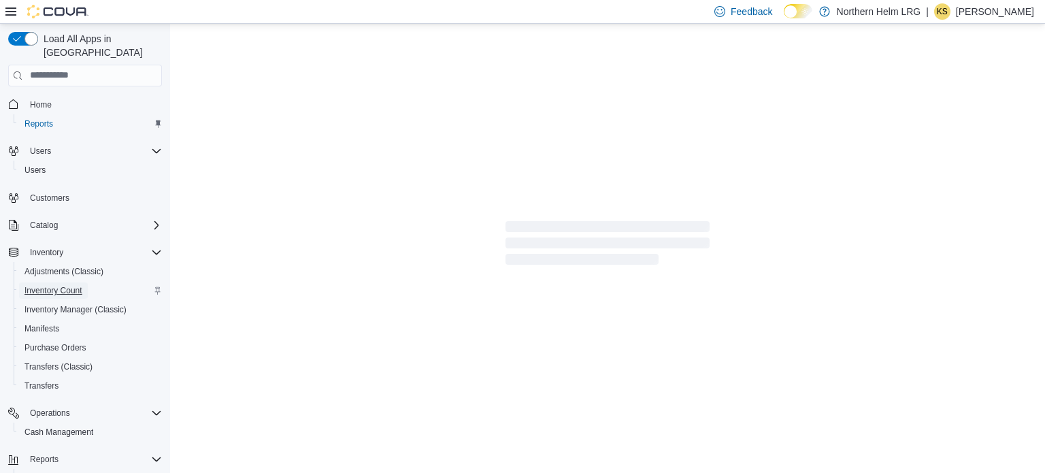
drag, startPoint x: 71, startPoint y: 275, endPoint x: 106, endPoint y: 274, distance: 35.4
click at [71, 285] on span "Inventory Count" at bounding box center [53, 290] width 58 height 11
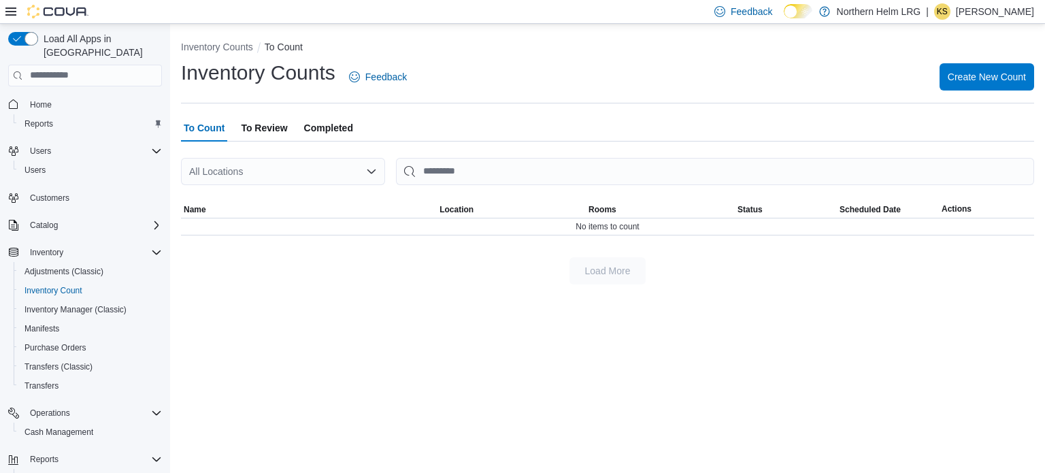
click at [305, 124] on span "Completed" at bounding box center [328, 127] width 49 height 27
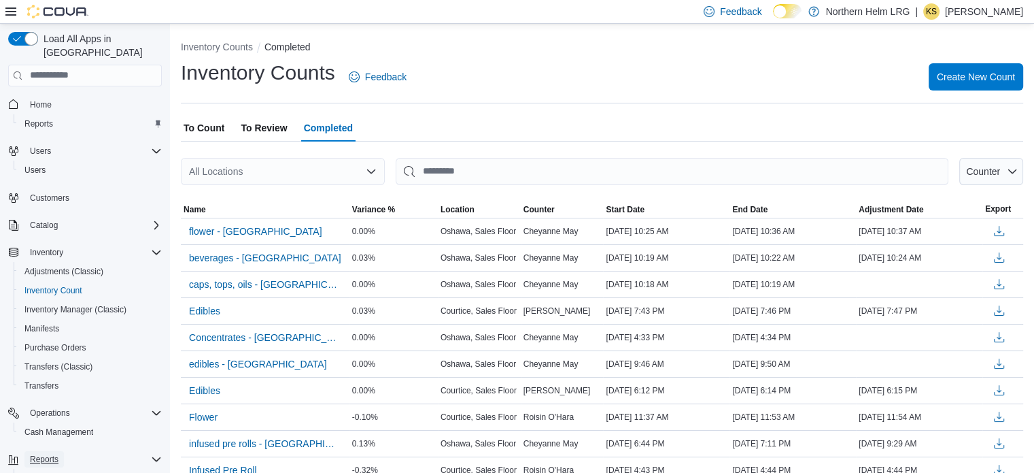
click at [52, 454] on span "Reports" at bounding box center [44, 459] width 29 height 11
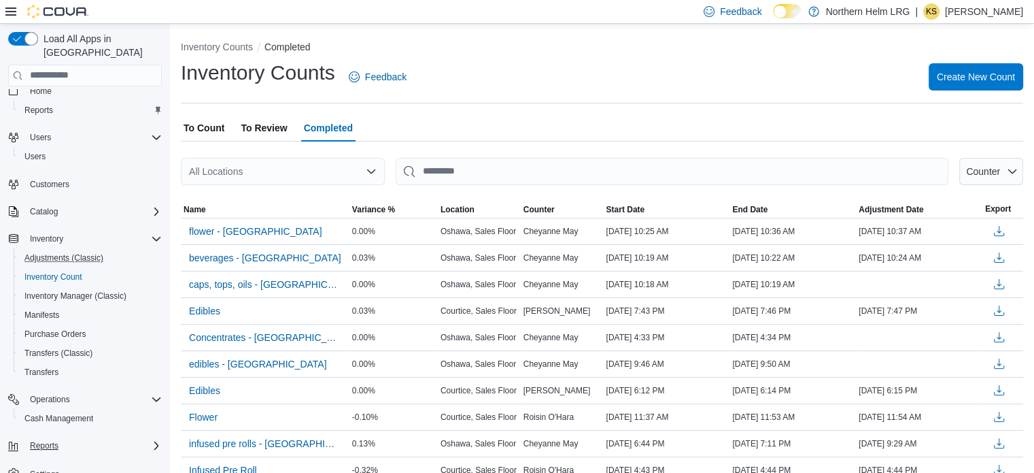
scroll to position [22, 0]
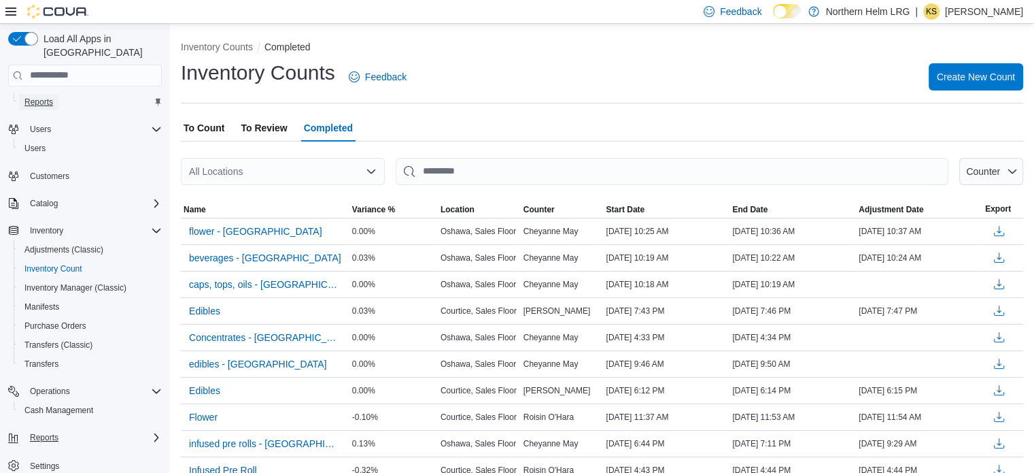
click at [54, 94] on link "Reports" at bounding box center [38, 102] width 39 height 16
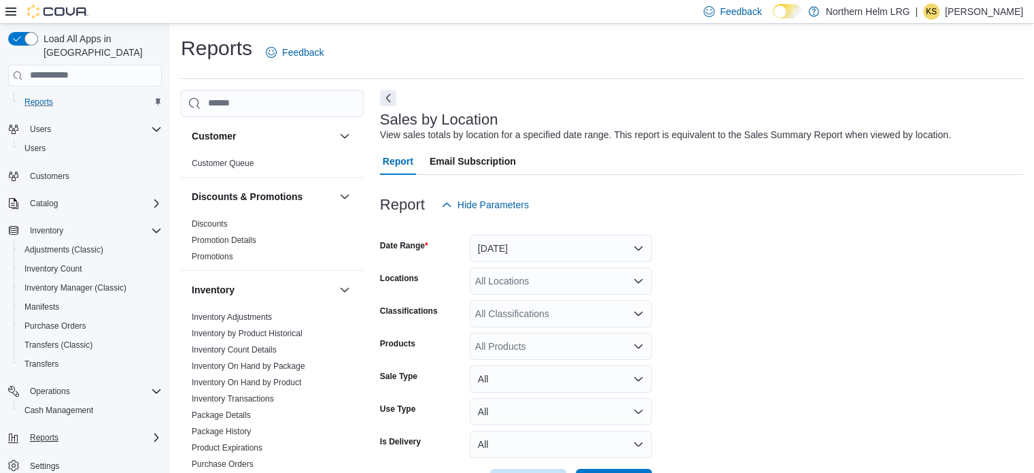
scroll to position [31, 0]
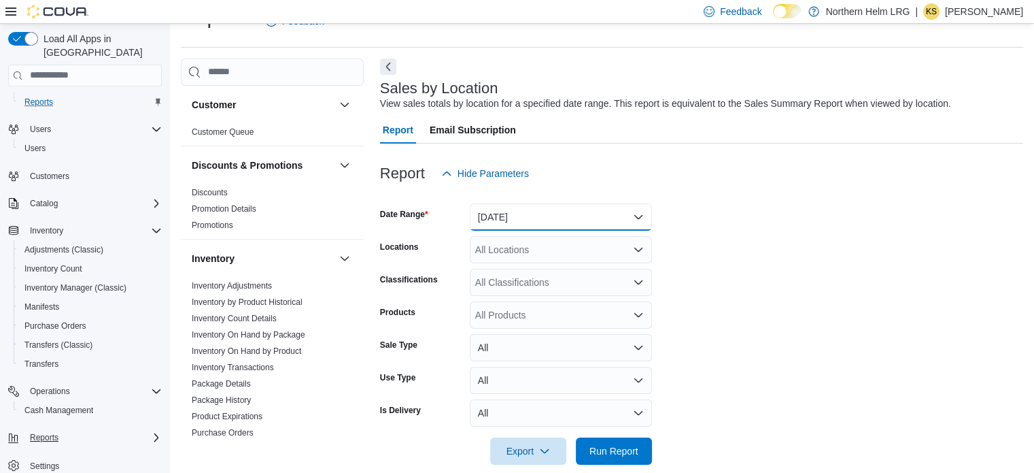
click at [596, 205] on button "[DATE]" at bounding box center [561, 216] width 182 height 27
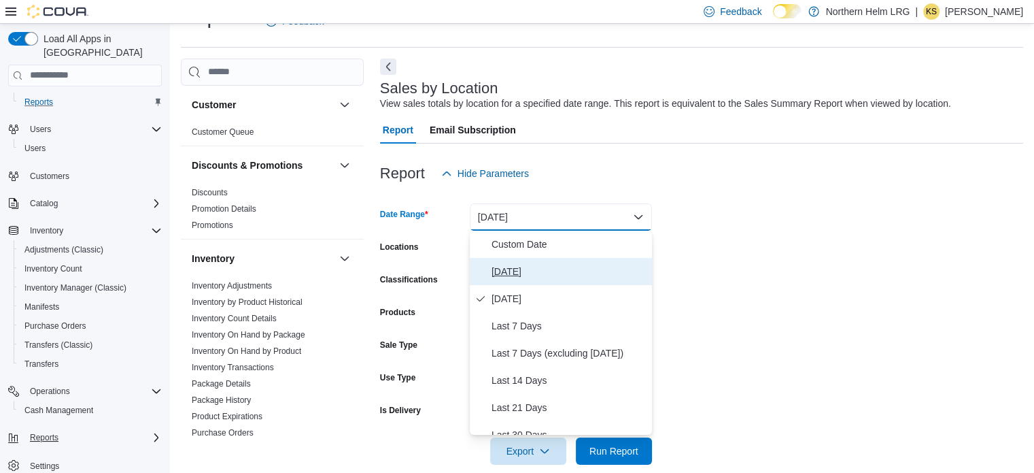
click at [528, 269] on span "[DATE]" at bounding box center [569, 271] width 155 height 16
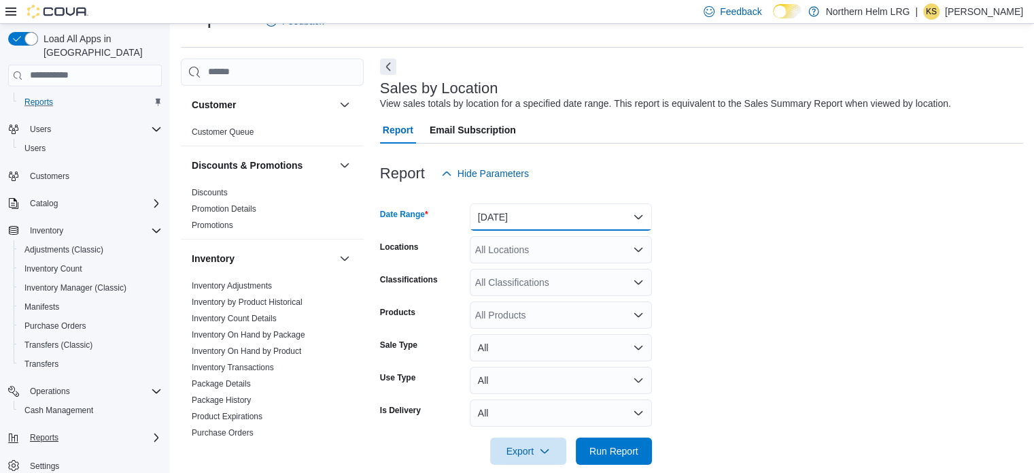
click at [532, 214] on button "[DATE]" at bounding box center [561, 216] width 182 height 27
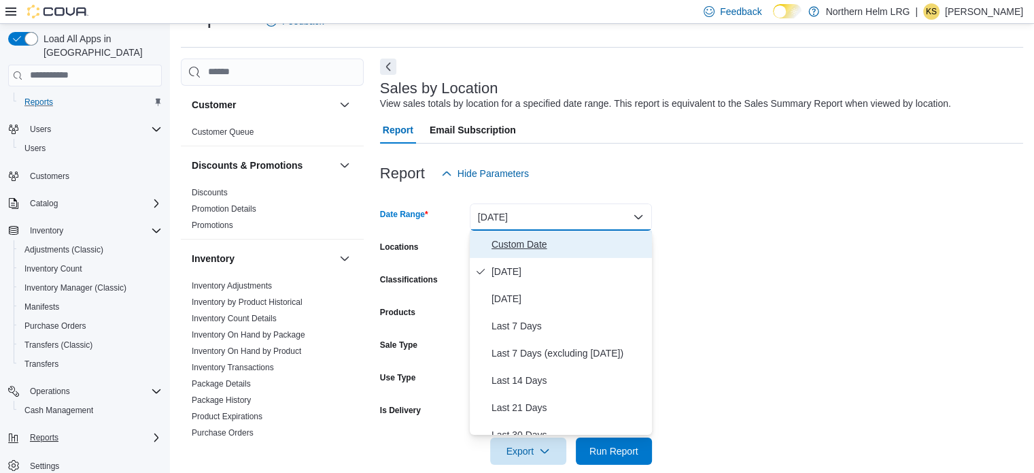
click at [532, 235] on button "Custom Date" at bounding box center [561, 244] width 182 height 27
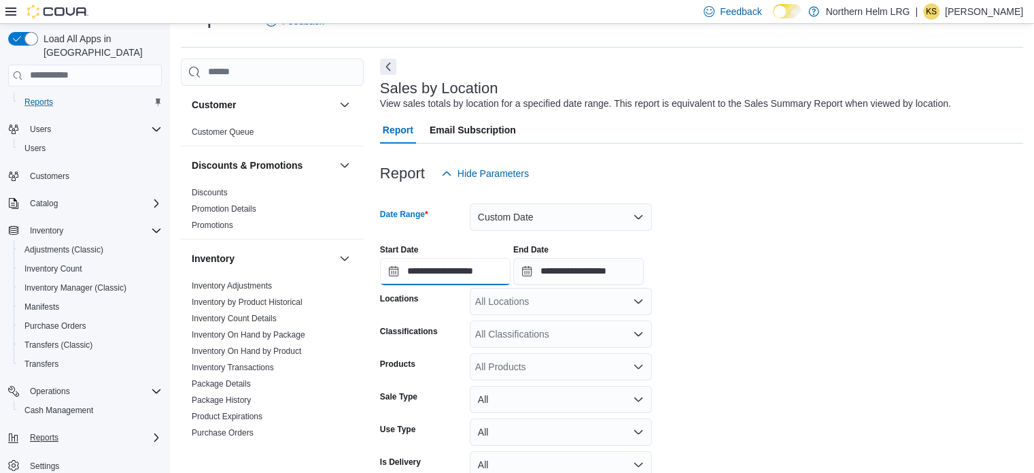
click at [477, 277] on input "**********" at bounding box center [445, 271] width 131 height 27
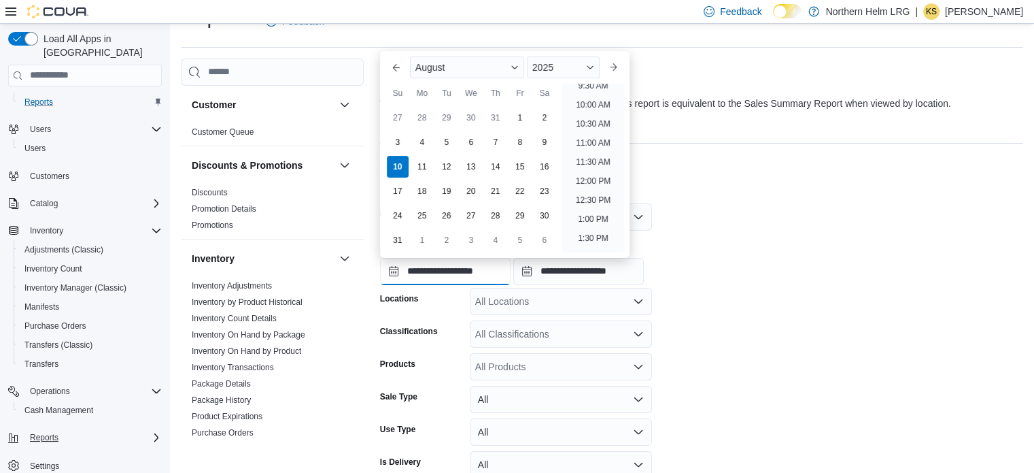
scroll to position [518, 0]
click at [596, 114] on li "2:00 PM" at bounding box center [593, 109] width 41 height 16
type input "**********"
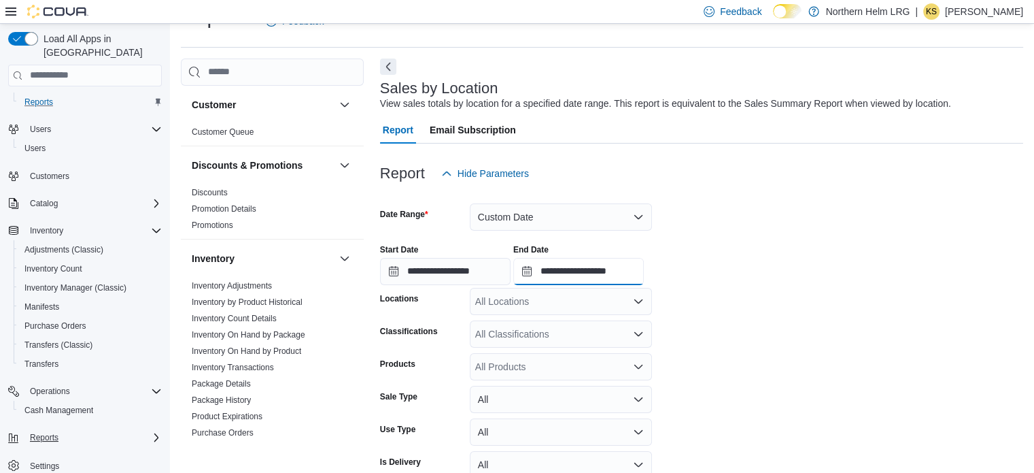
click at [644, 263] on input "**********" at bounding box center [578, 271] width 131 height 27
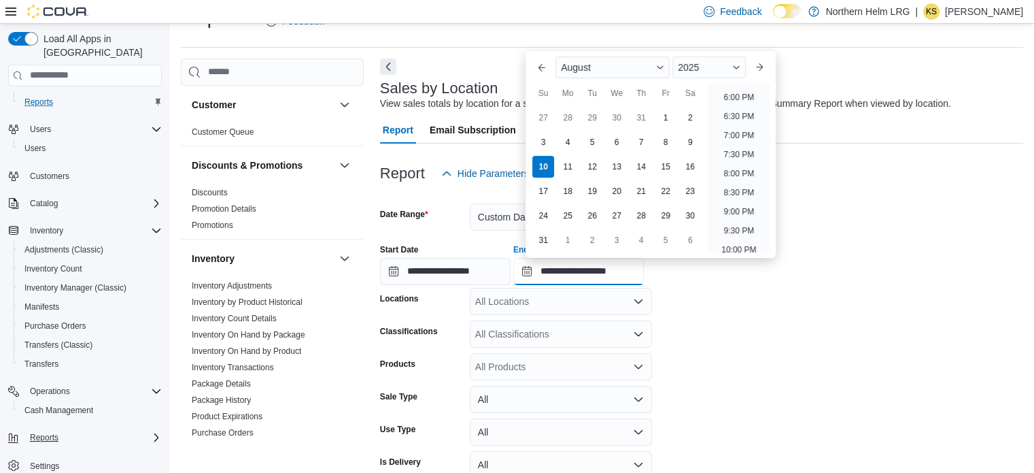
scroll to position [544, 0]
click at [730, 164] on li "4:00 PM" at bounding box center [739, 160] width 41 height 16
type input "**********"
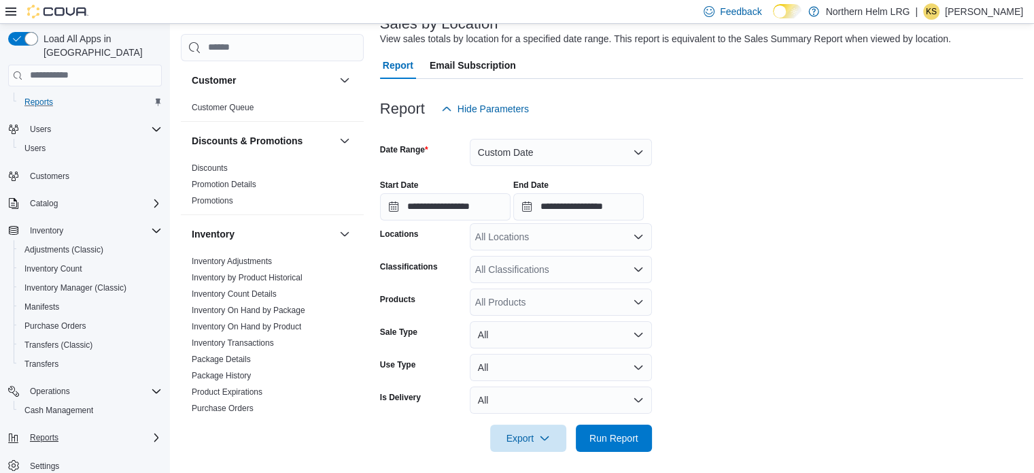
scroll to position [101, 0]
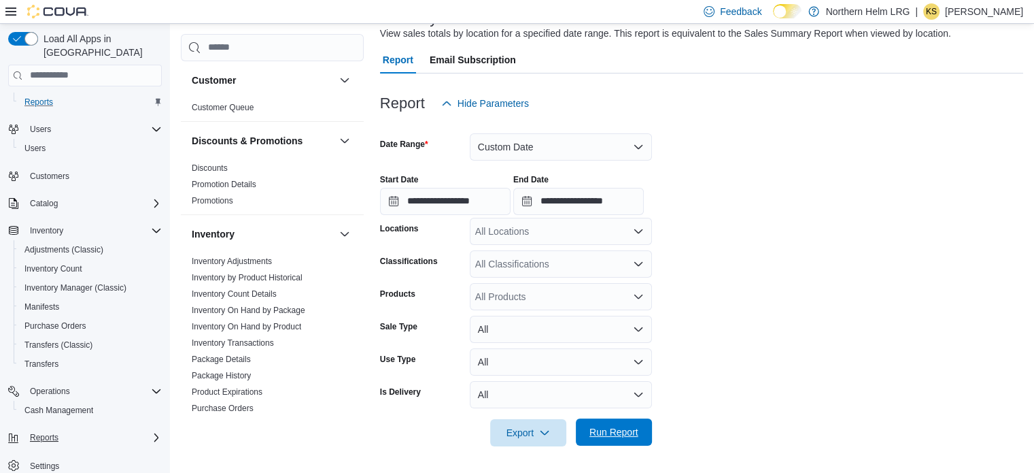
click at [626, 429] on span "Run Report" at bounding box center [614, 432] width 49 height 14
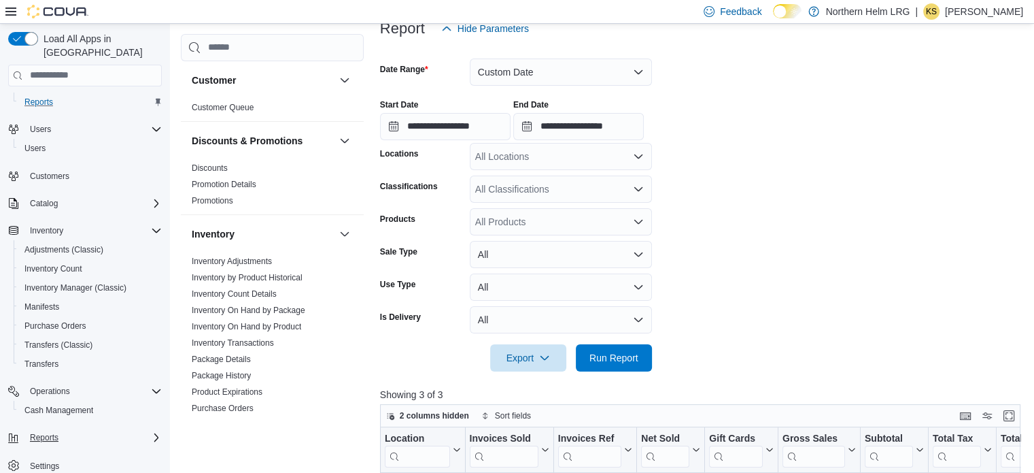
scroll to position [169, 0]
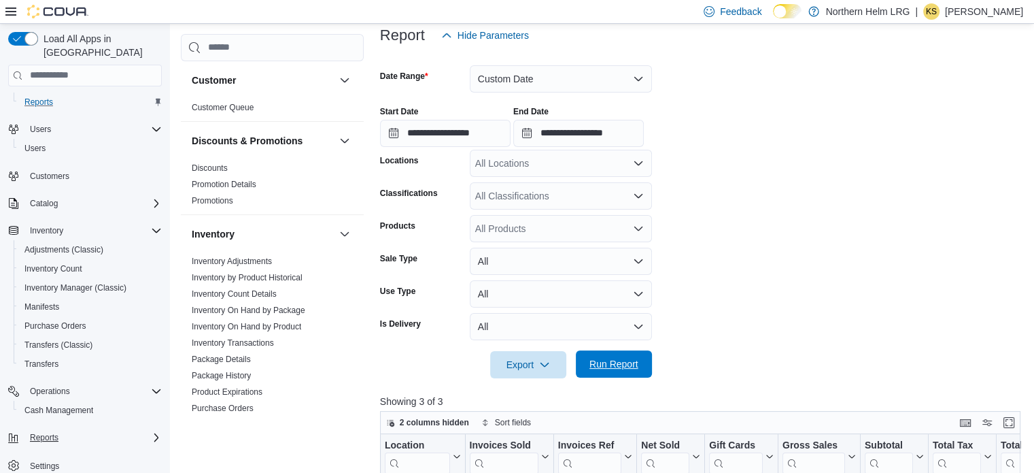
click at [619, 364] on span "Run Report" at bounding box center [614, 364] width 49 height 14
click at [626, 354] on span "Run Report" at bounding box center [614, 363] width 60 height 27
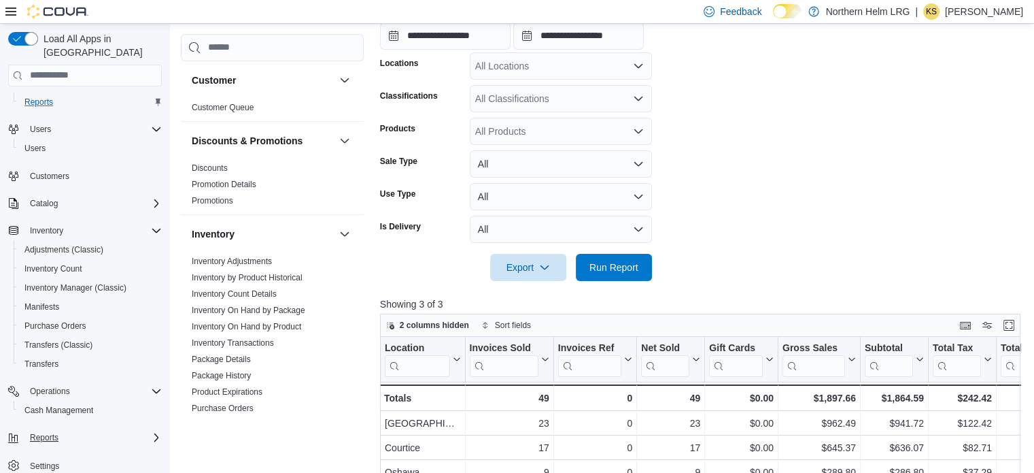
scroll to position [373, 0]
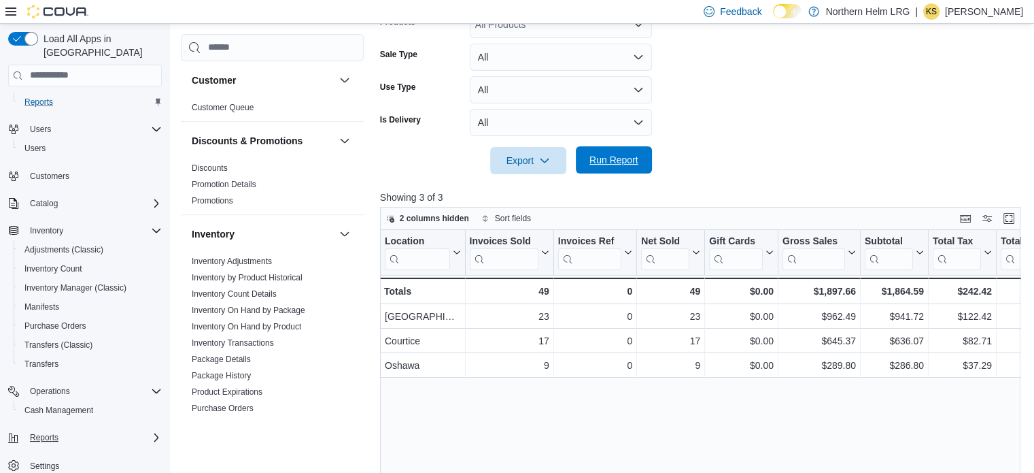
click at [637, 163] on span "Run Report" at bounding box center [614, 160] width 49 height 14
click at [609, 165] on span "Run Report" at bounding box center [614, 160] width 49 height 14
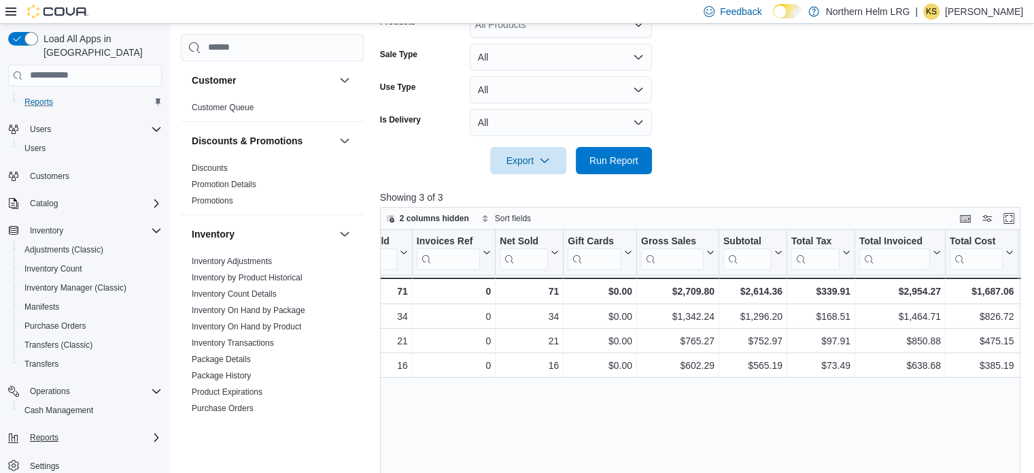
scroll to position [0, 141]
click at [644, 158] on button "Run Report" at bounding box center [614, 159] width 76 height 27
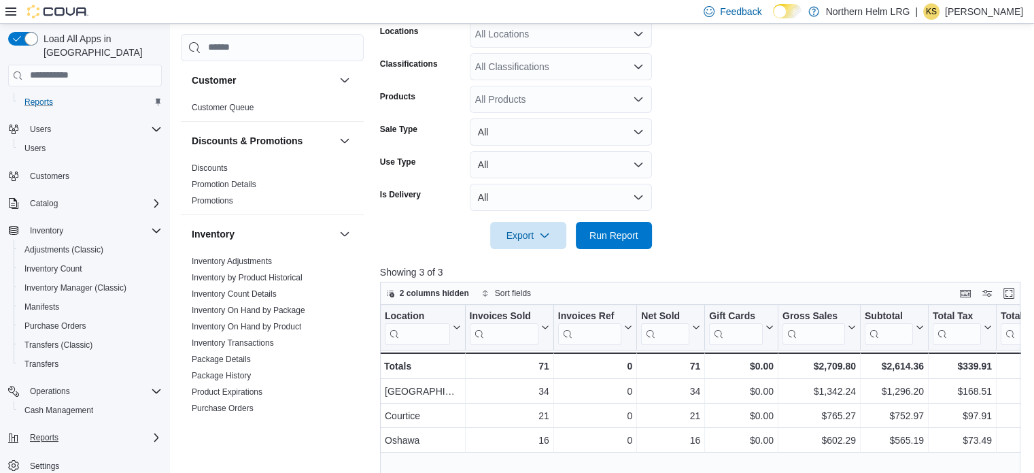
scroll to position [237, 0]
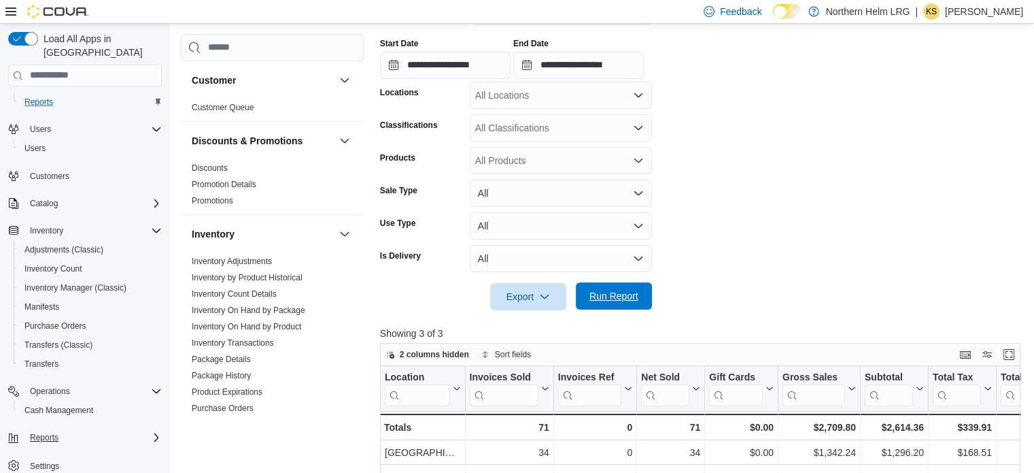
click at [613, 302] on span "Run Report" at bounding box center [614, 295] width 60 height 27
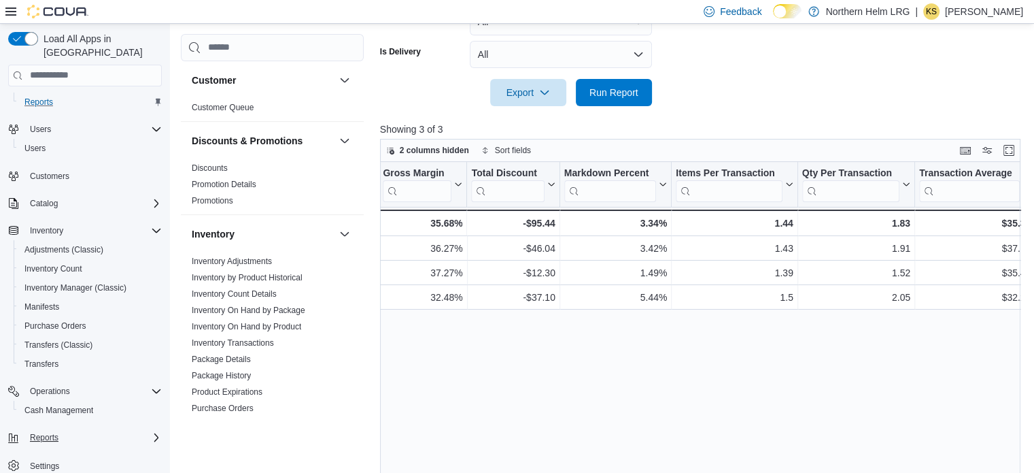
scroll to position [0, 865]
